Goal: Check status: Check status

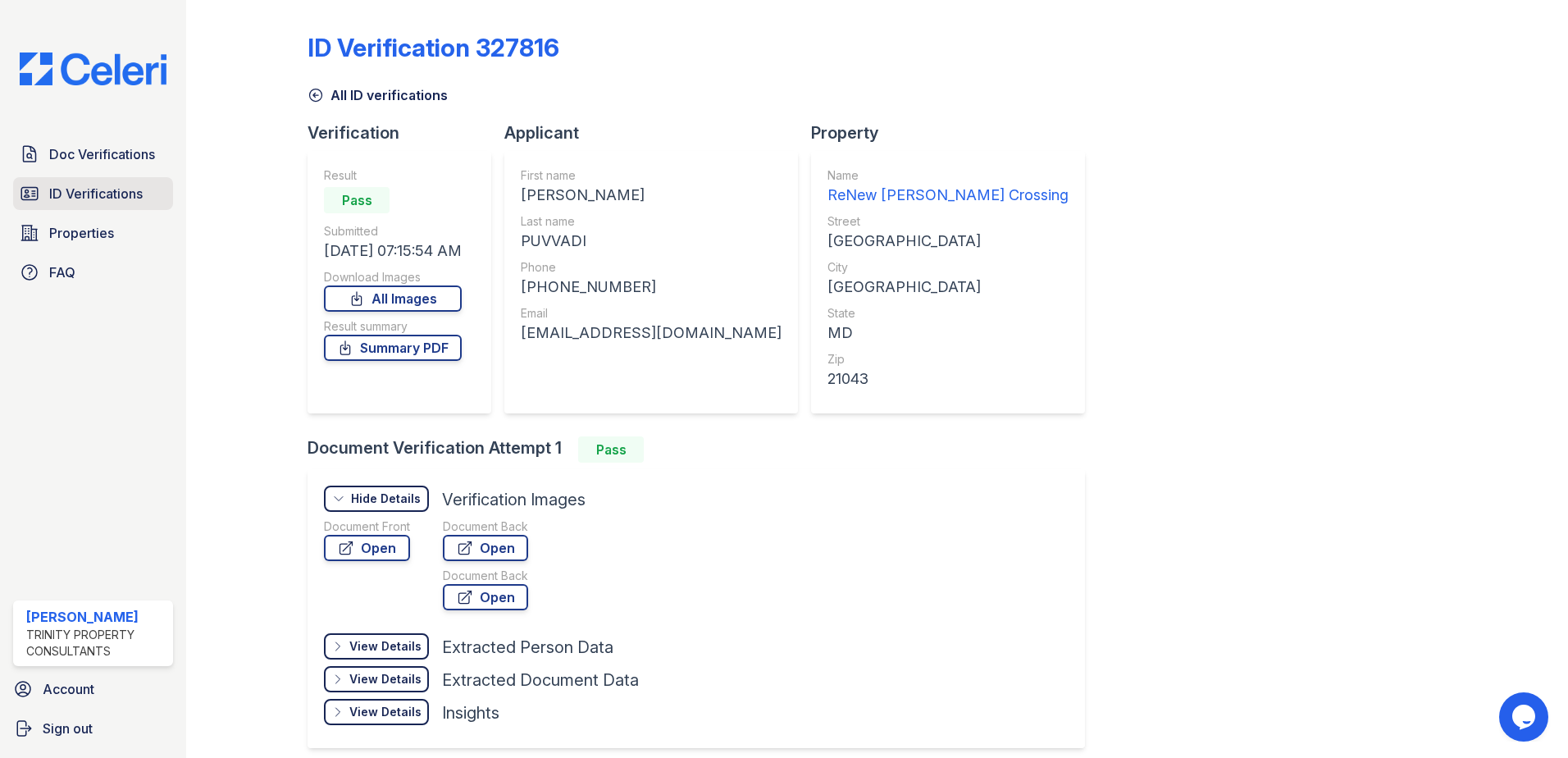
click at [137, 191] on span "ID Verifications" at bounding box center [96, 194] width 93 height 20
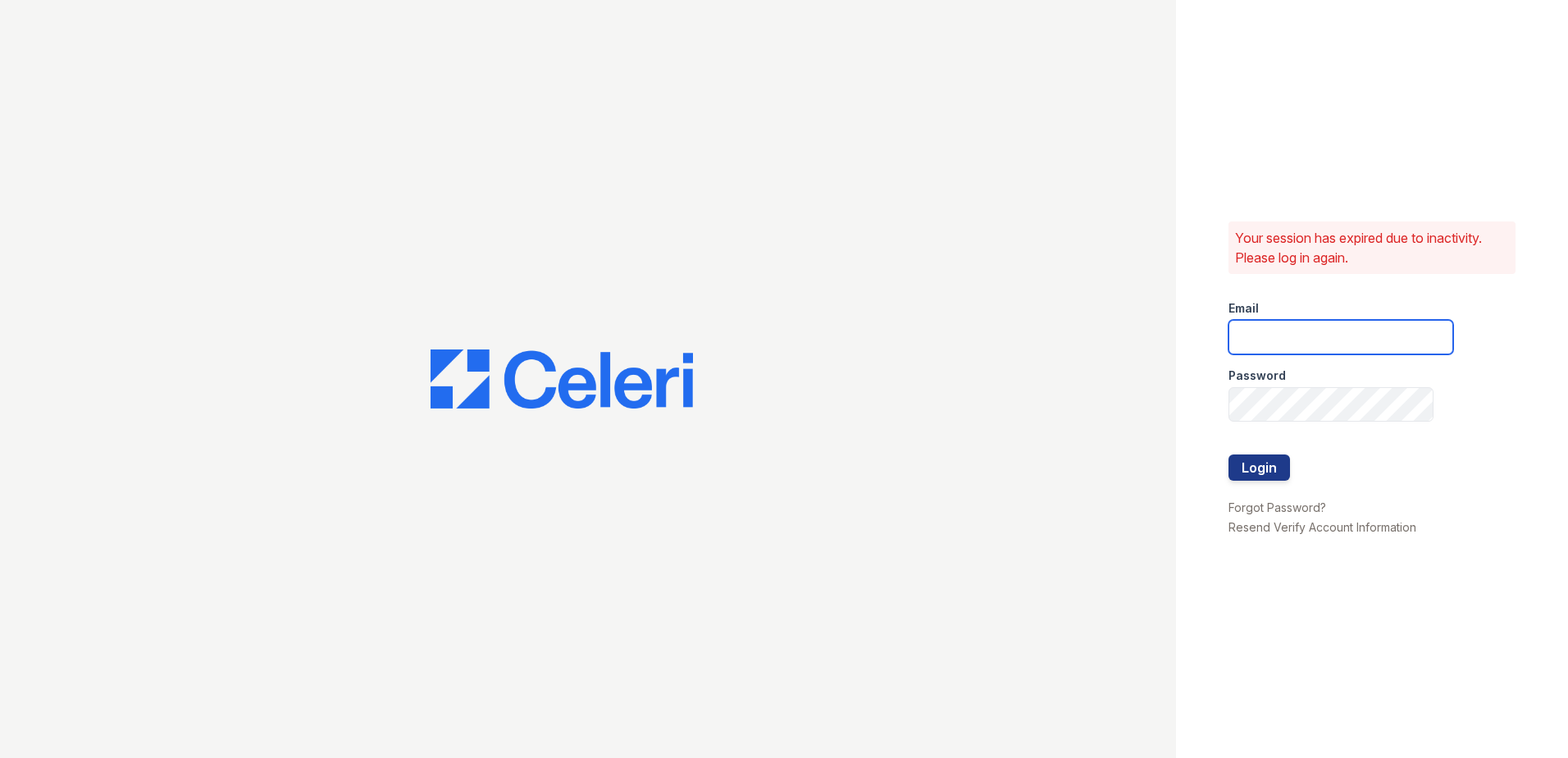
type input "[EMAIL_ADDRESS][DOMAIN_NAME]"
click at [1273, 470] on button "Login" at bounding box center [1259, 467] width 62 height 26
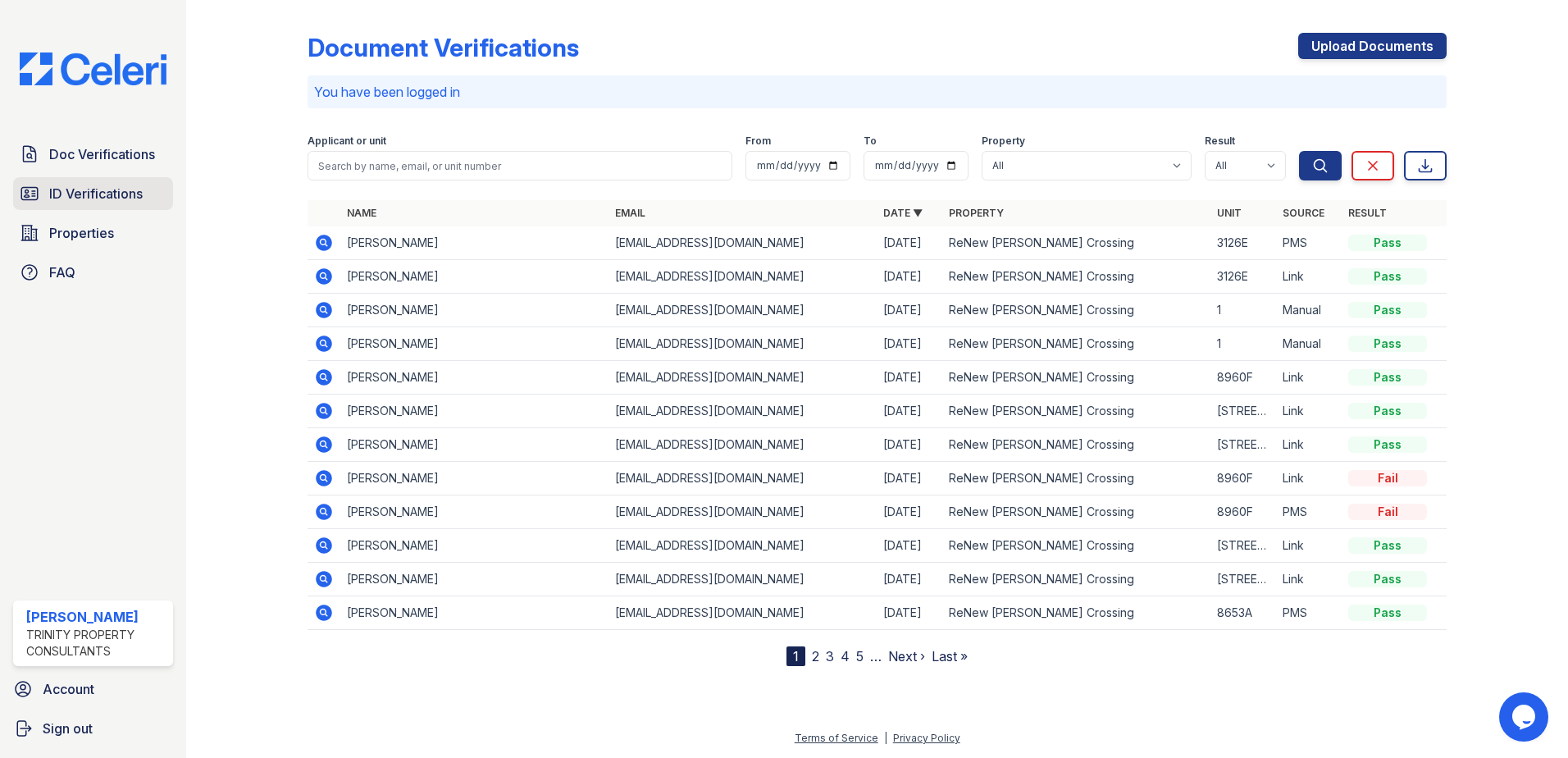
click at [91, 192] on span "ID Verifications" at bounding box center [96, 194] width 93 height 20
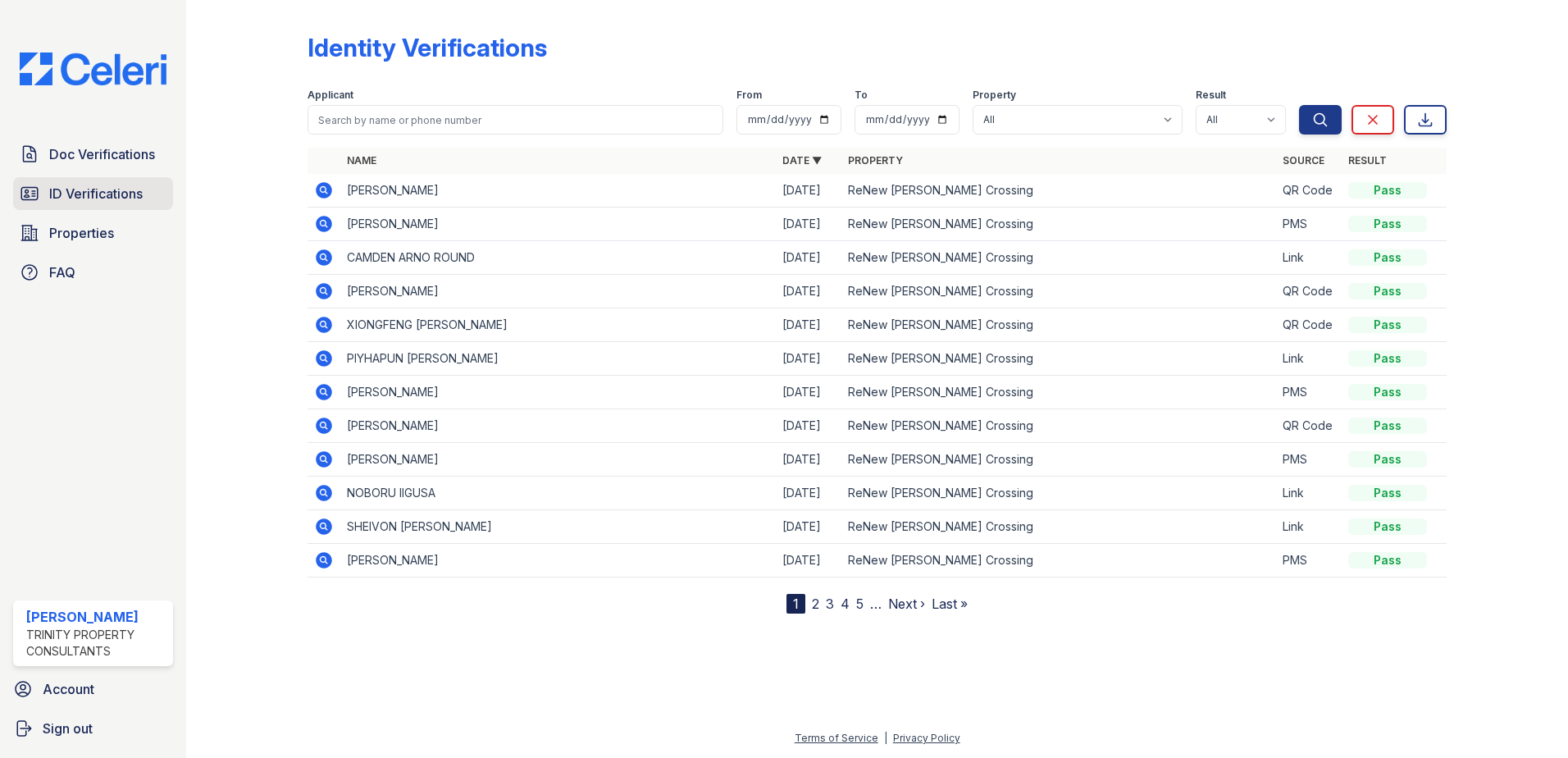
click at [98, 185] on span "ID Verifications" at bounding box center [96, 194] width 93 height 20
click at [82, 196] on span "ID Verifications" at bounding box center [96, 194] width 93 height 20
click at [86, 199] on span "ID Verifications" at bounding box center [96, 194] width 93 height 20
click at [90, 196] on span "ID Verifications" at bounding box center [96, 194] width 93 height 20
click at [106, 191] on span "ID Verifications" at bounding box center [96, 194] width 93 height 20
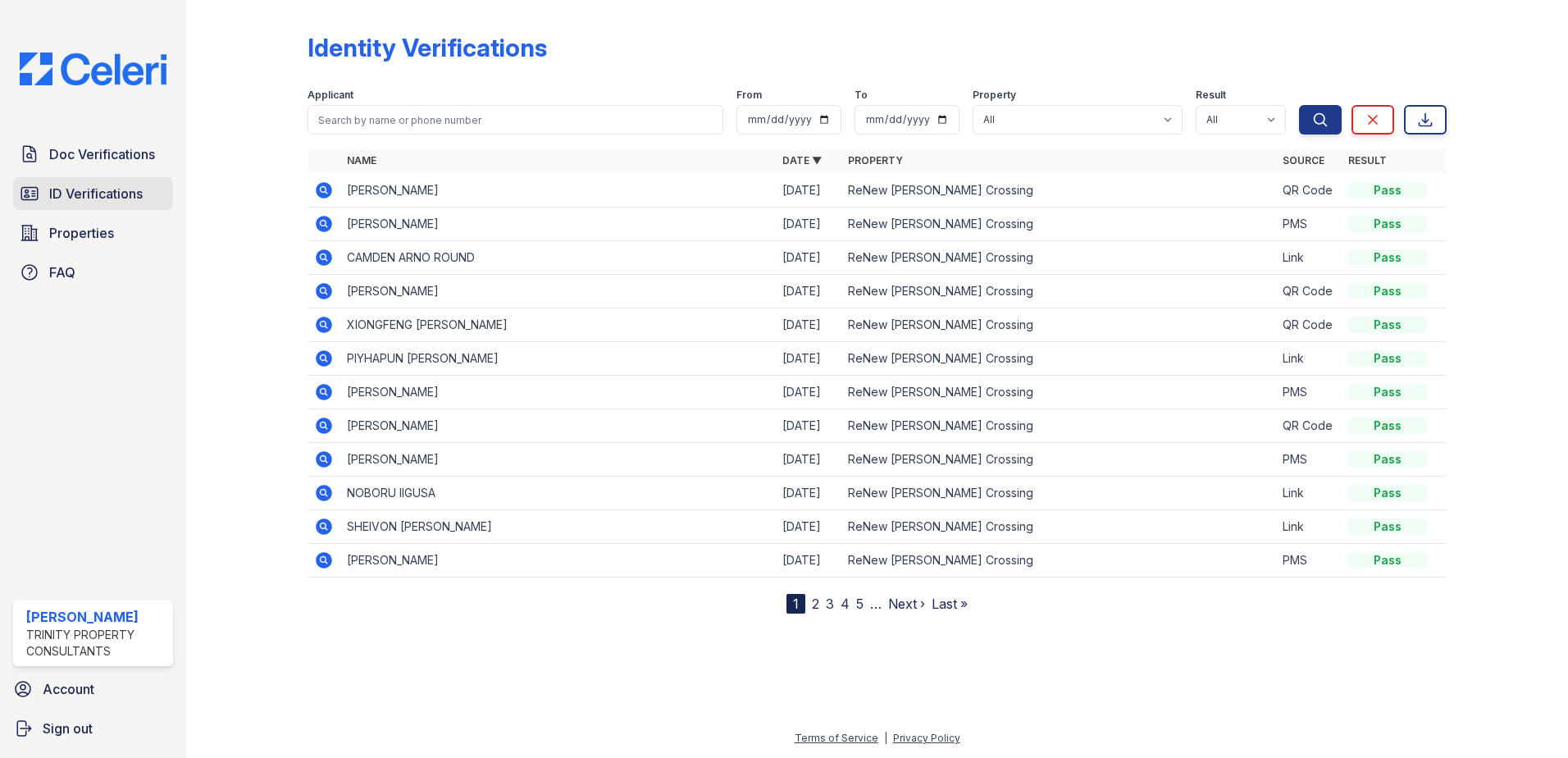
click at [98, 196] on span "ID Verifications" at bounding box center [96, 194] width 93 height 20
click at [100, 196] on span "ID Verifications" at bounding box center [96, 194] width 93 height 20
click at [325, 222] on icon at bounding box center [324, 225] width 20 height 20
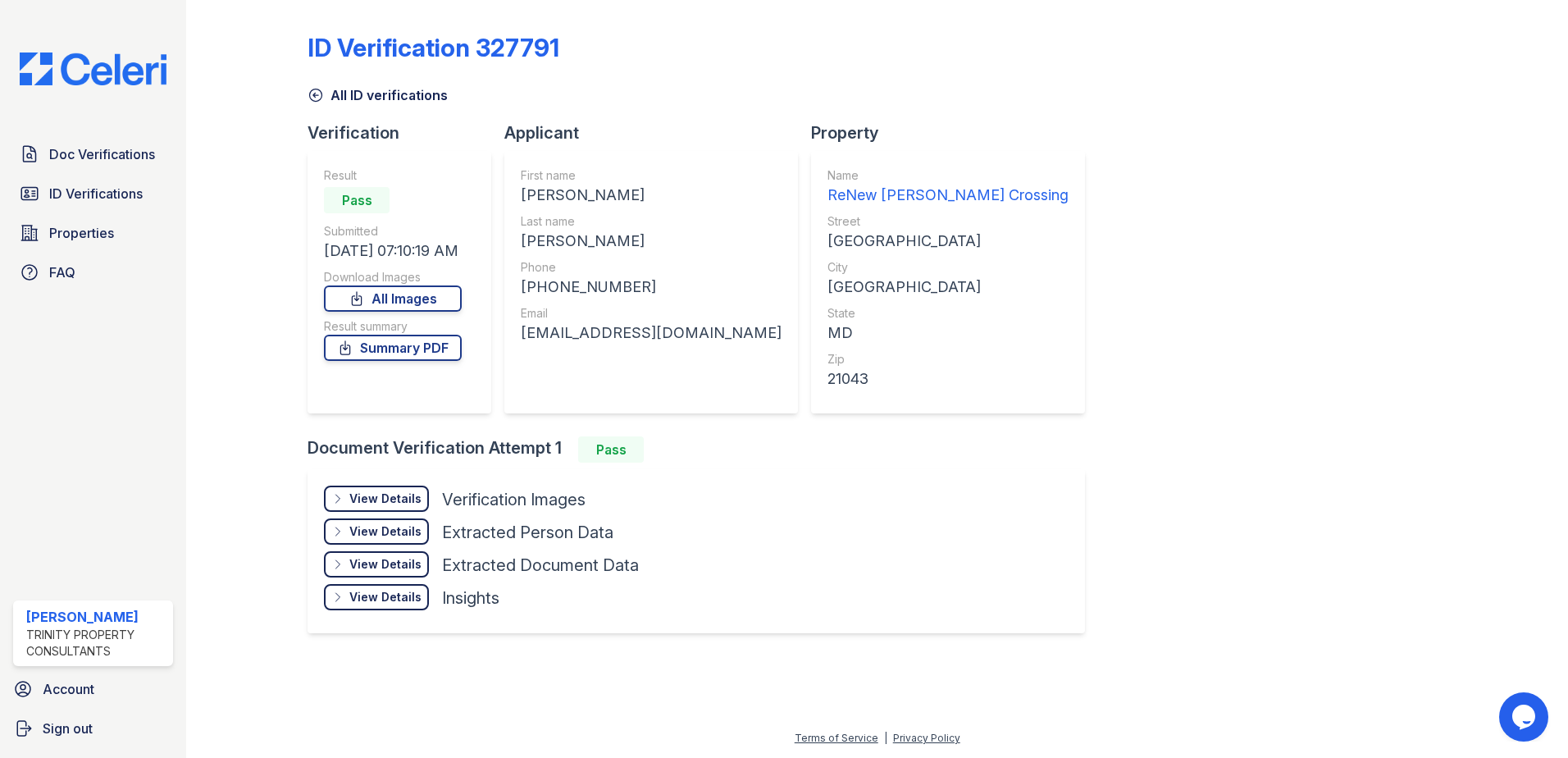
click at [414, 492] on div "View Details" at bounding box center [385, 499] width 72 height 17
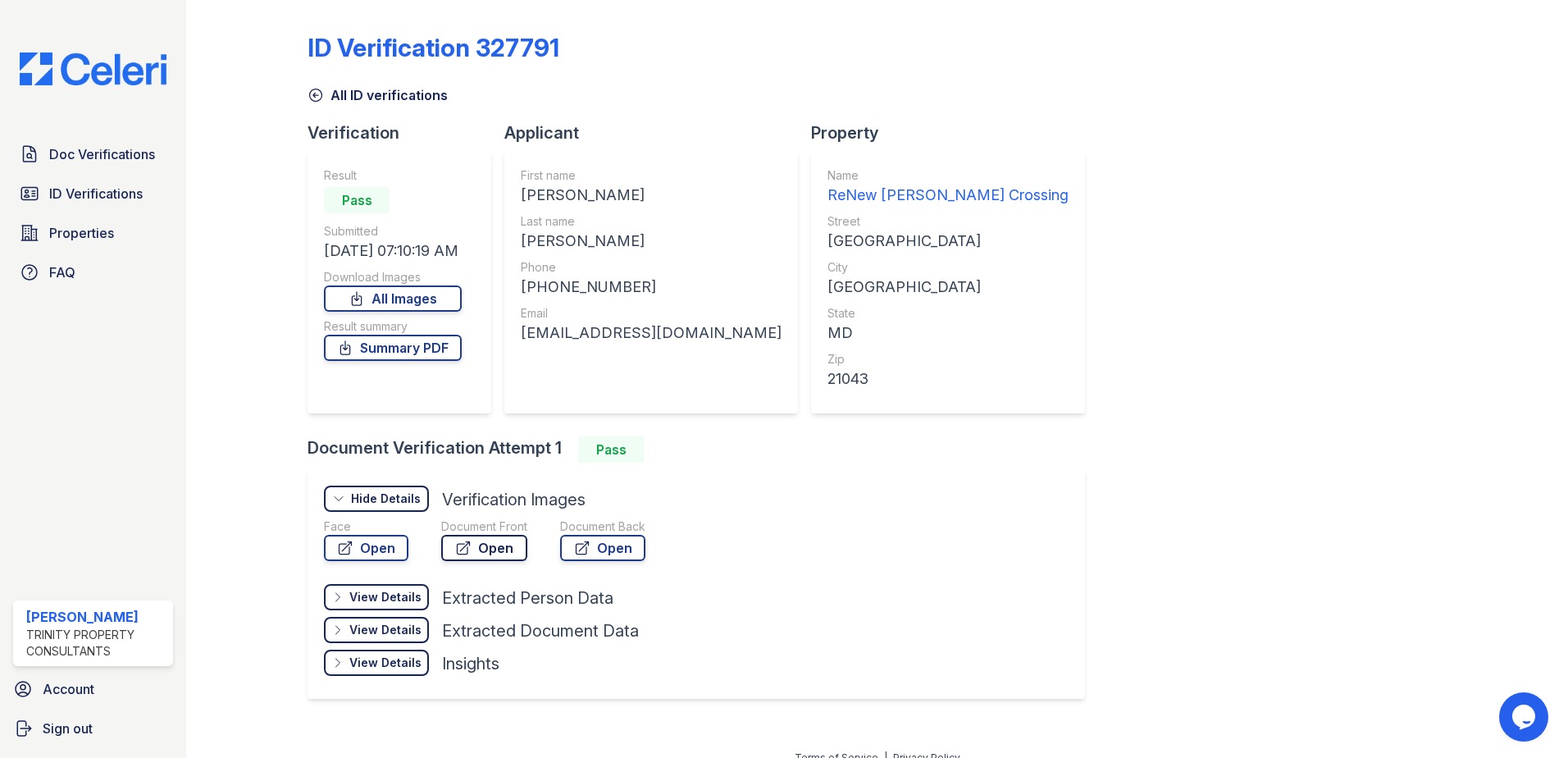
click at [476, 549] on link "Open" at bounding box center [484, 547] width 86 height 26
